Goal: Information Seeking & Learning: Learn about a topic

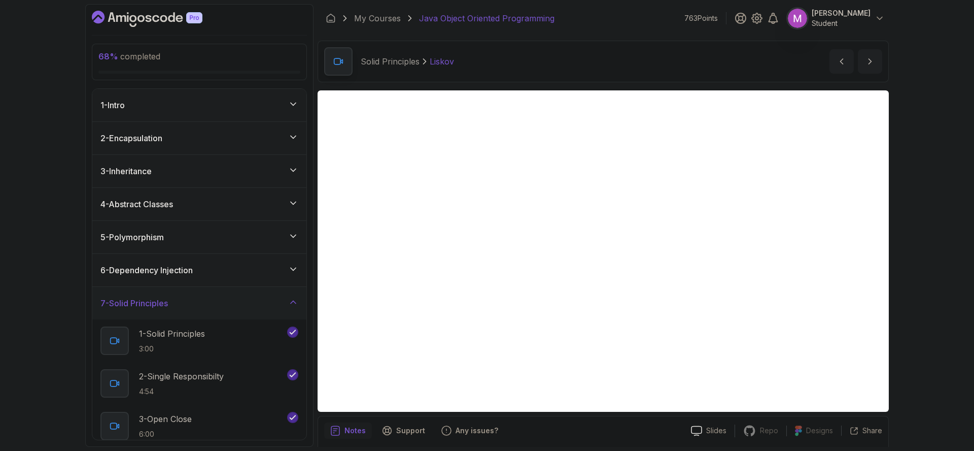
scroll to position [36, 0]
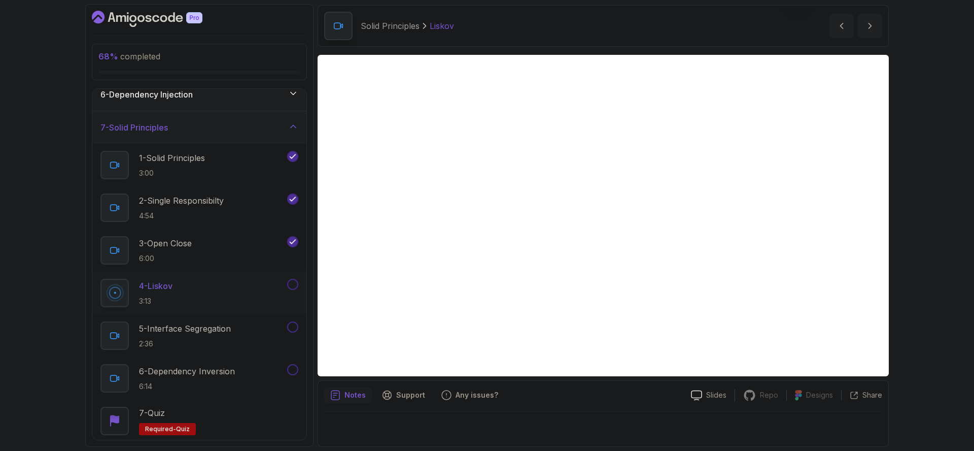
click at [235, 287] on div "4 - Liskov 3:13" at bounding box center [192, 293] width 185 height 28
click at [227, 335] on h2 "5 - Interface Segregation 2:36" at bounding box center [185, 335] width 92 height 26
click at [217, 298] on div "4 - Liskov 3:13" at bounding box center [192, 293] width 185 height 28
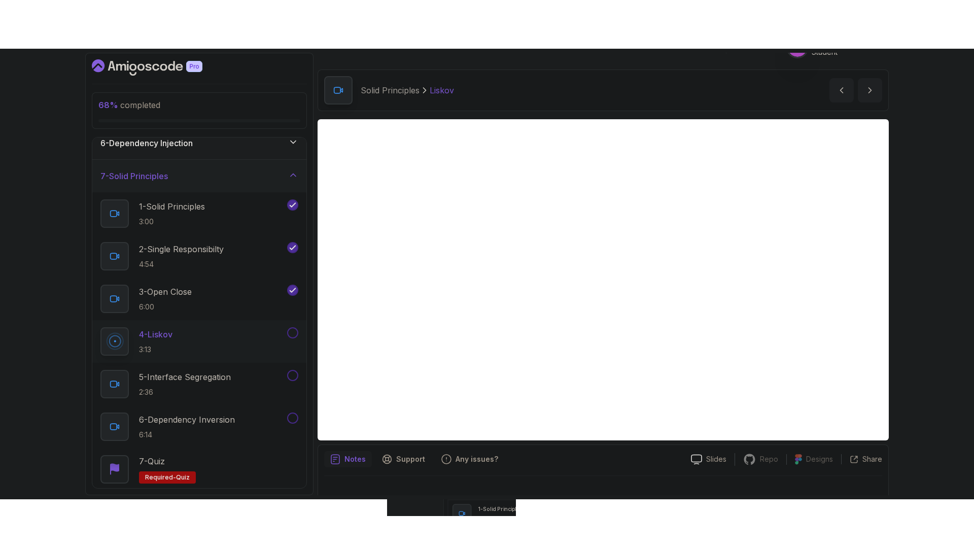
scroll to position [36, 0]
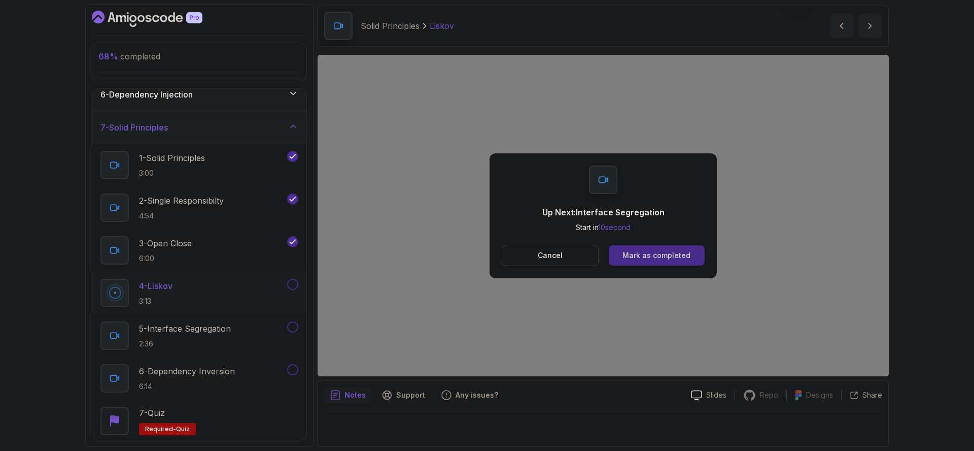
click at [660, 257] on div "Mark as completed" at bounding box center [657, 255] width 68 height 10
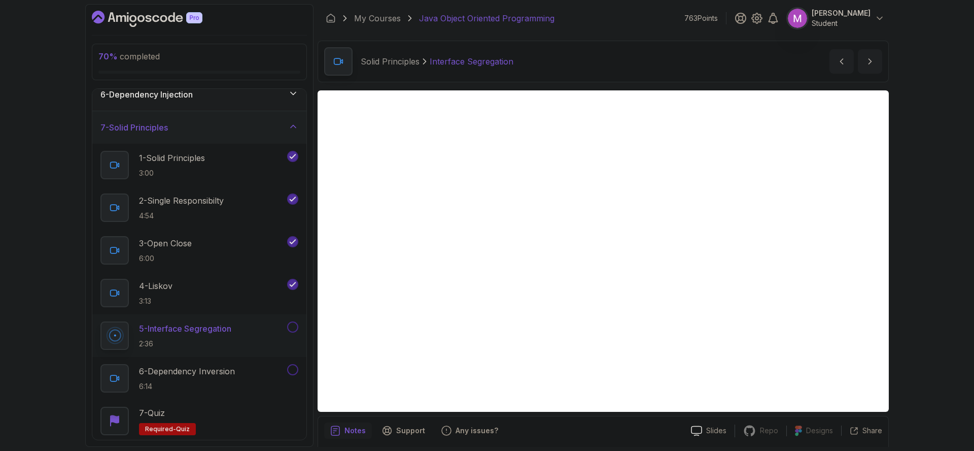
scroll to position [36, 0]
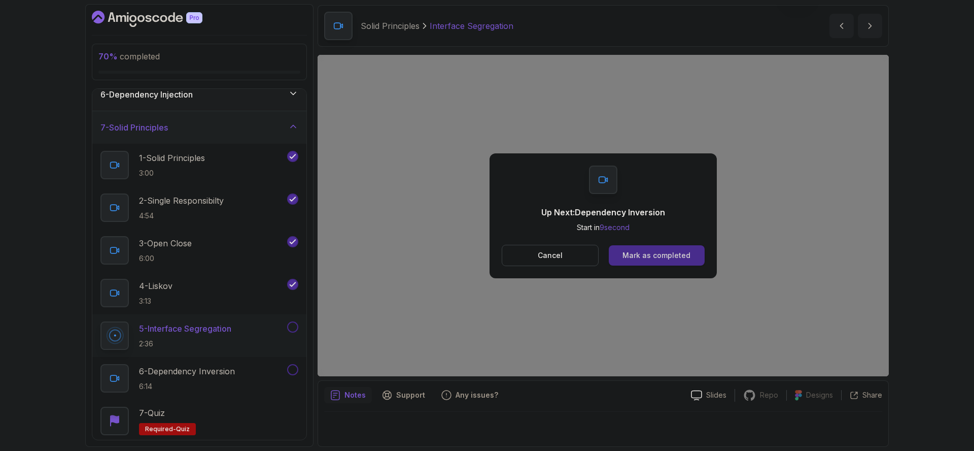
click at [668, 258] on div "Mark as completed" at bounding box center [657, 255] width 68 height 10
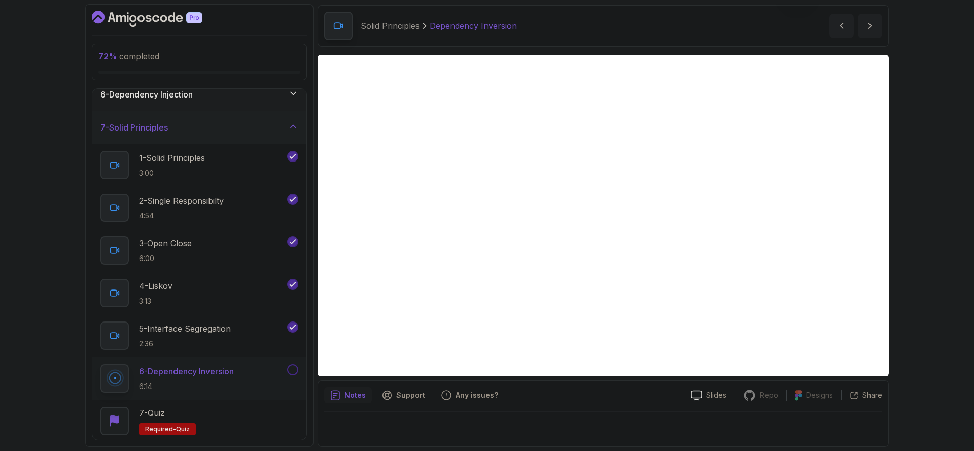
scroll to position [36, 0]
click at [296, 368] on button at bounding box center [292, 369] width 11 height 11
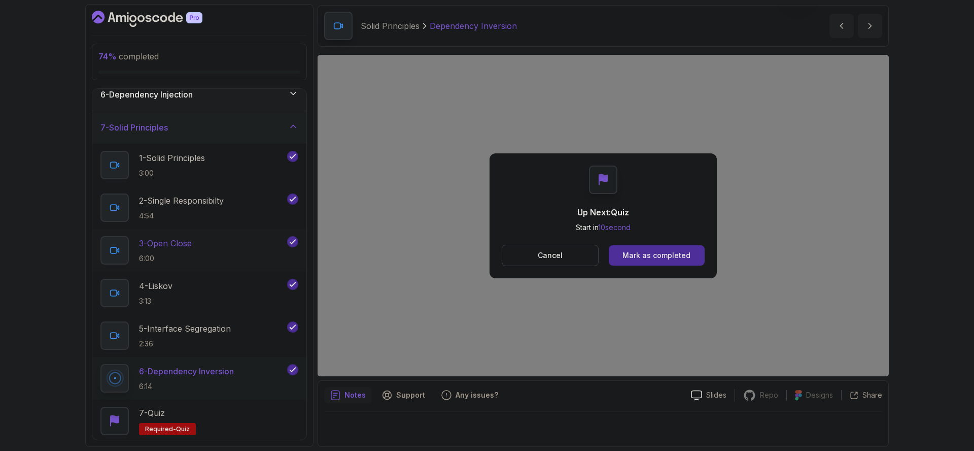
click at [217, 250] on div "3 - Open Close 6:00" at bounding box center [192, 250] width 185 height 28
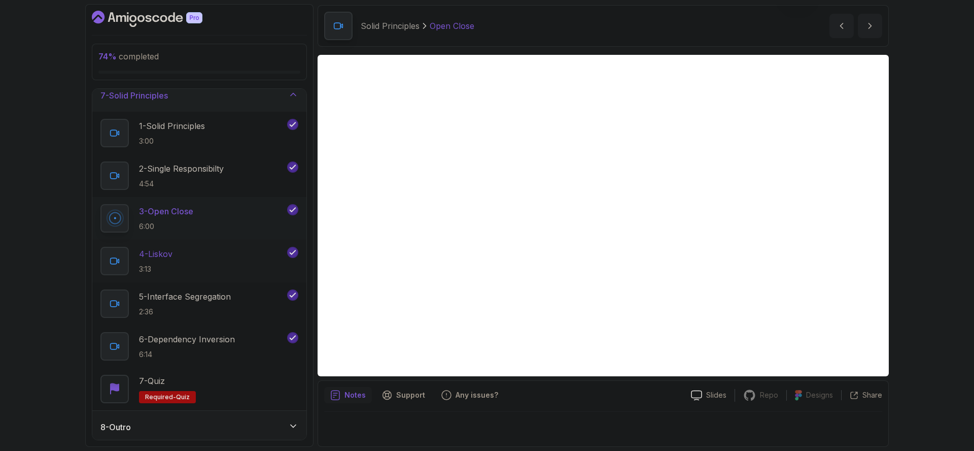
scroll to position [211, 0]
click at [259, 432] on div "8 - Outro" at bounding box center [199, 423] width 214 height 32
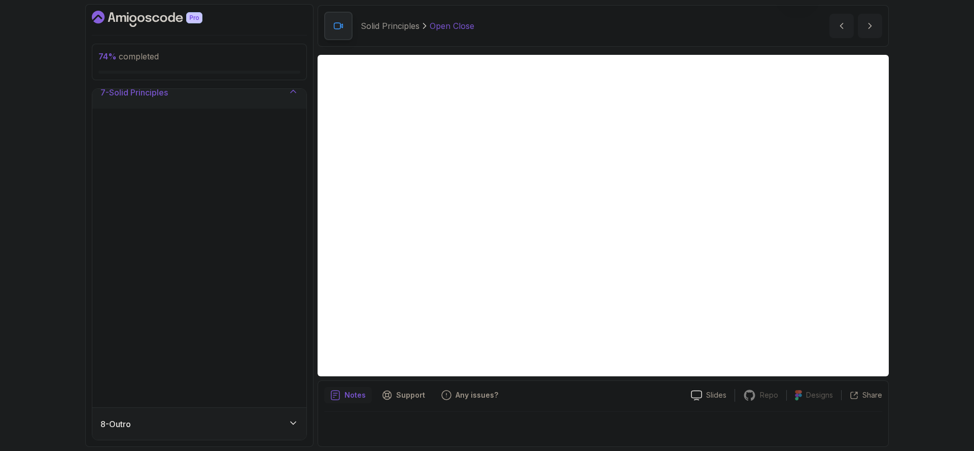
scroll to position [0, 0]
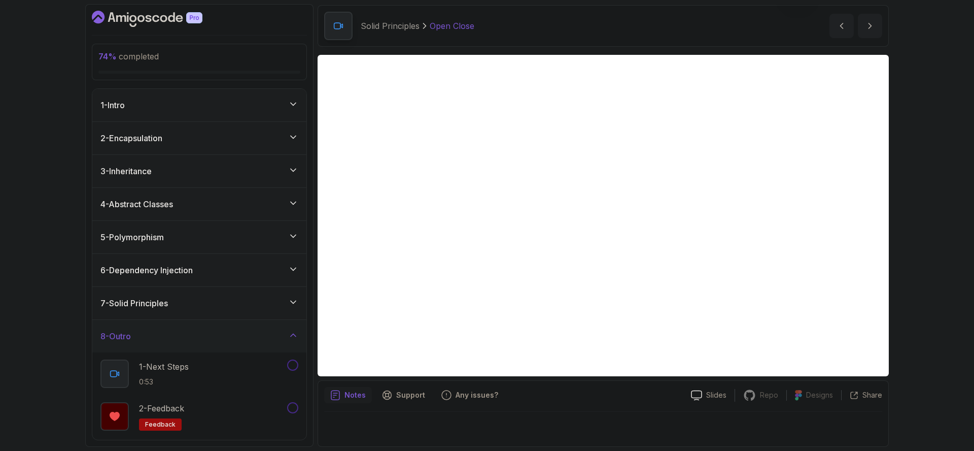
click at [233, 201] on div "4 - Abstract Classes" at bounding box center [199, 204] width 198 height 12
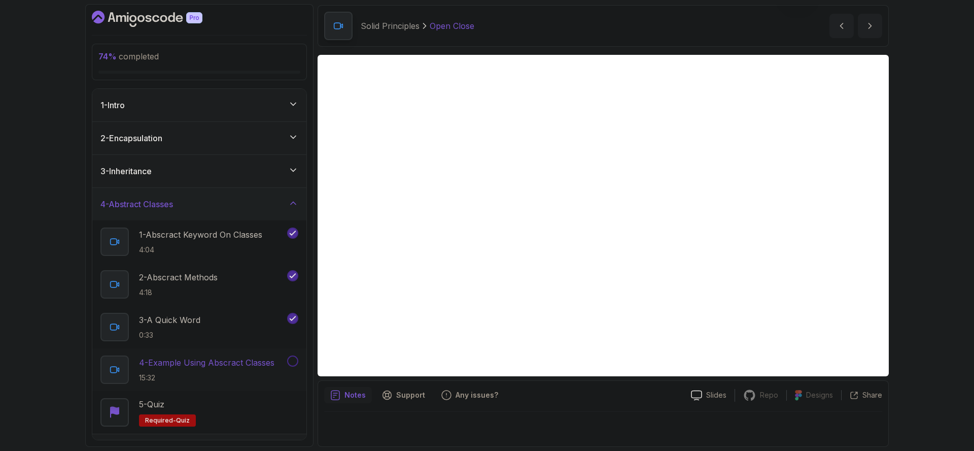
click at [229, 366] on p "4 - Example Using Abscract Classes" at bounding box center [206, 362] width 135 height 12
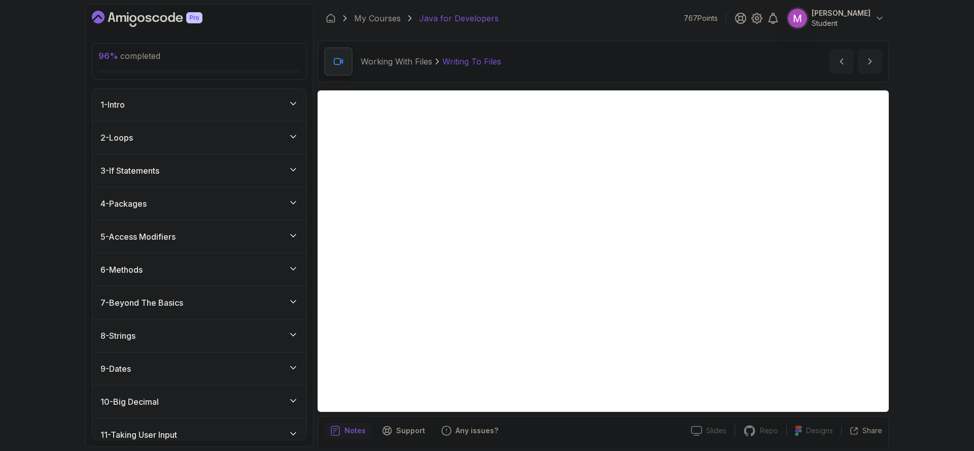
scroll to position [275, 0]
